Goal: Task Accomplishment & Management: Use online tool/utility

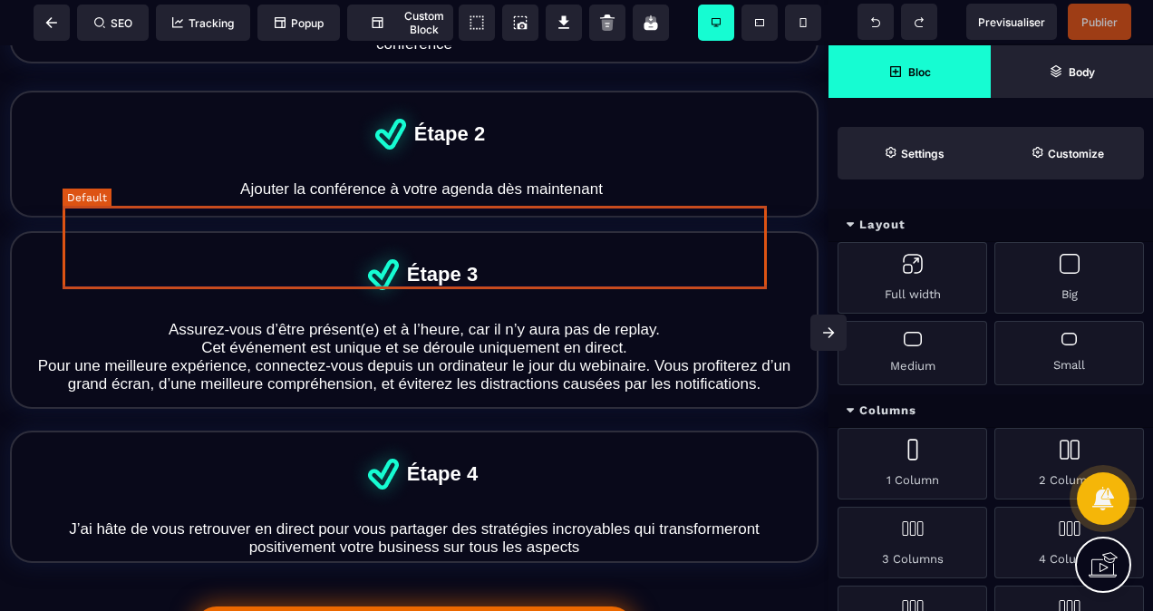
scroll to position [1087, 0]
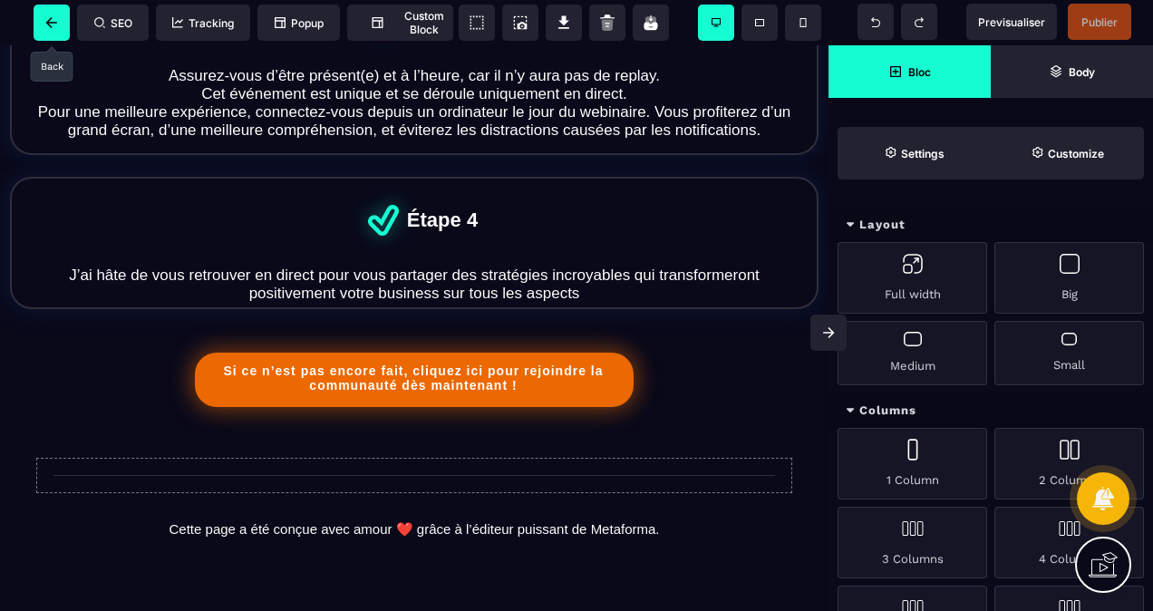
click at [48, 17] on icon at bounding box center [52, 22] width 18 height 11
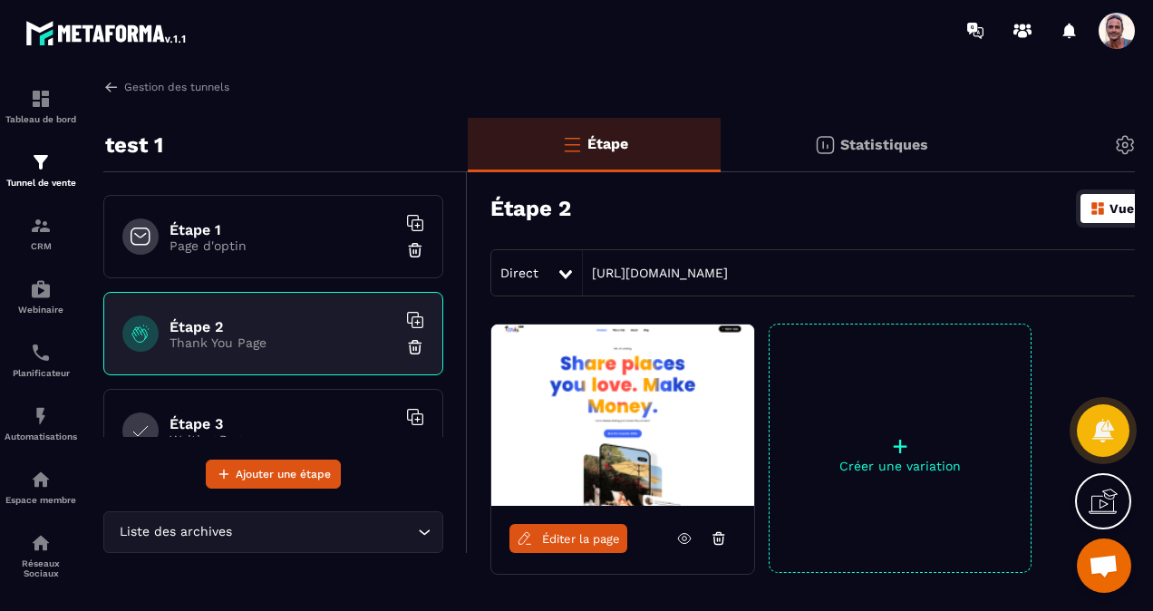
scroll to position [91, 0]
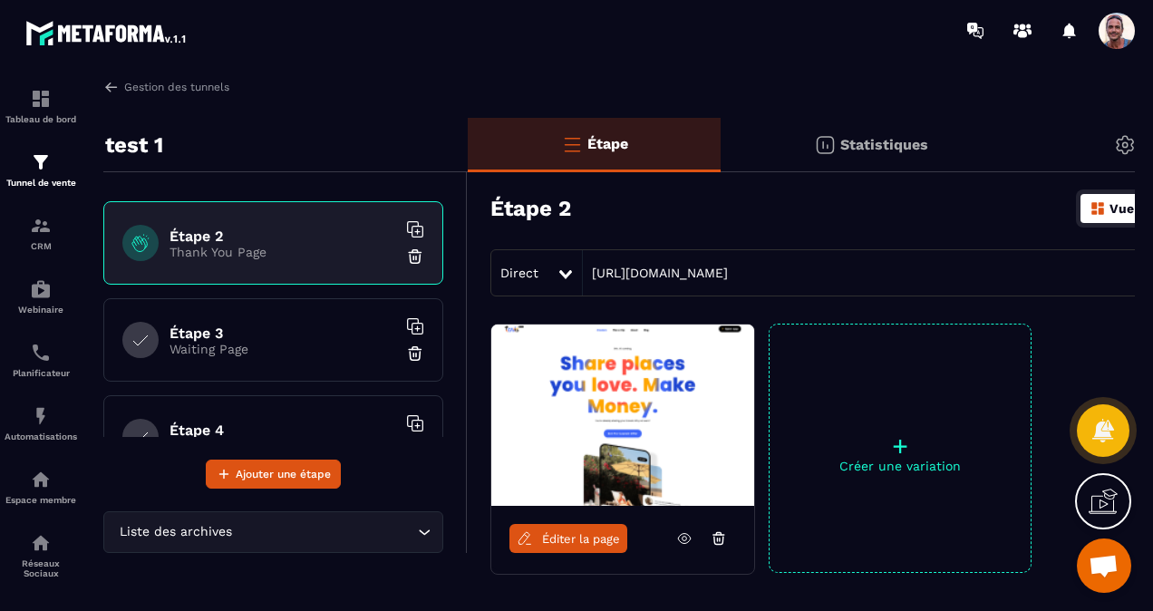
click at [286, 342] on p "Waiting Page" at bounding box center [282, 349] width 227 height 14
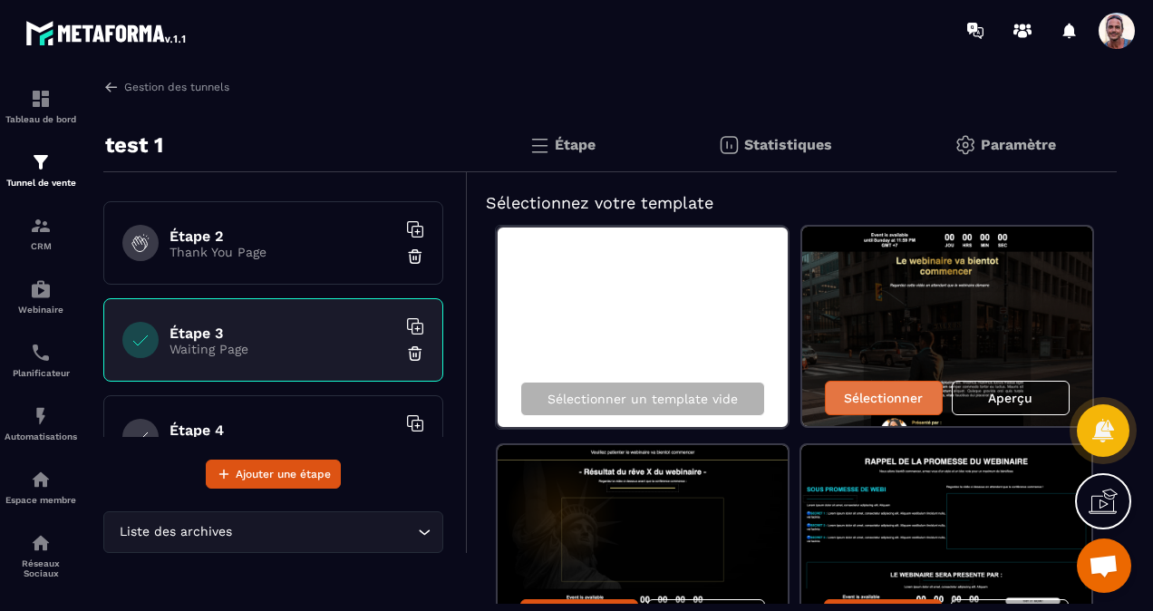
click at [886, 391] on p "Sélectionner" at bounding box center [883, 398] width 79 height 14
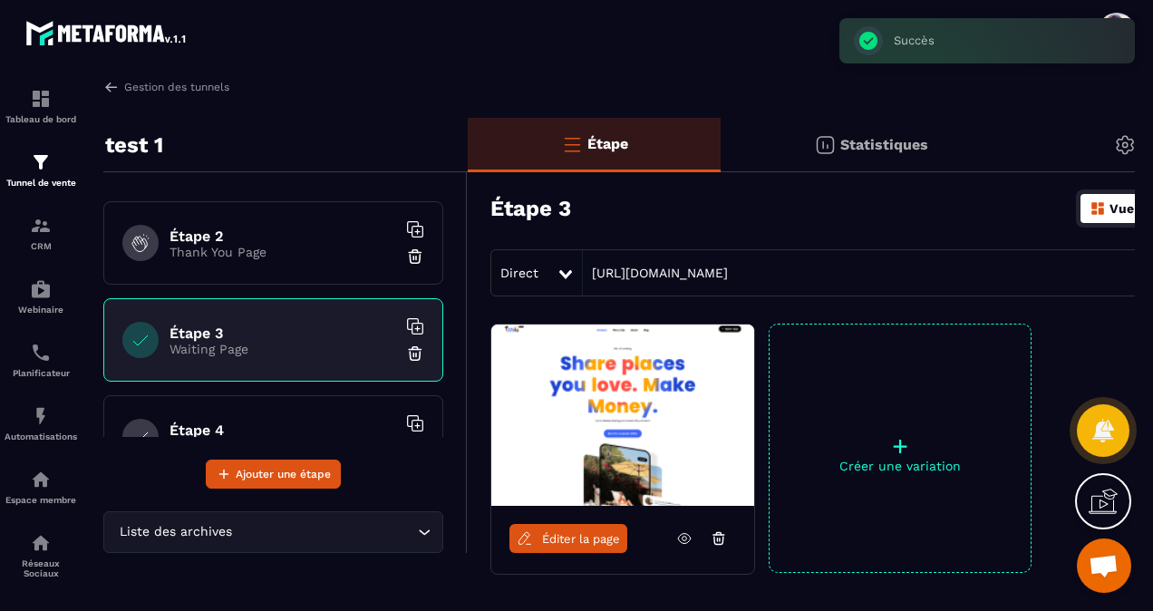
click at [564, 527] on link "Éditer la page" at bounding box center [568, 538] width 118 height 29
